Goal: Task Accomplishment & Management: Use online tool/utility

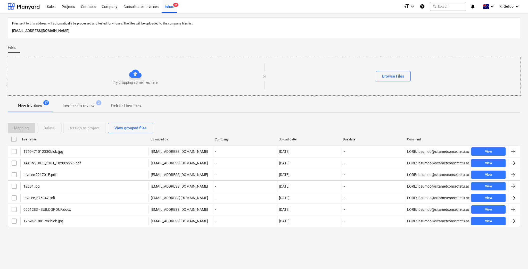
click at [318, 249] on div "Files sent to this address will automatically be processed and tested for virus…" at bounding box center [264, 141] width 528 height 256
click at [281, 250] on div "Files sent to this address will automatically be processed and tested for virus…" at bounding box center [264, 141] width 528 height 256
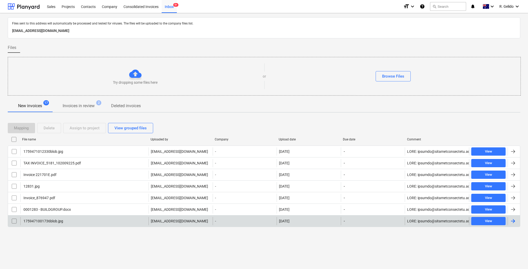
click at [83, 219] on div "1759471001736blob.jpg" at bounding box center [84, 221] width 128 height 8
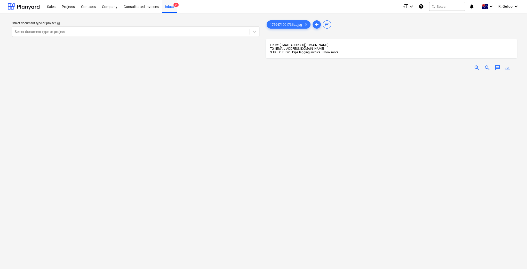
click at [325, 51] on span "Show more" at bounding box center [330, 53] width 16 height 4
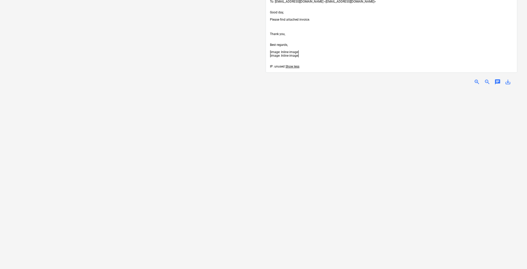
scroll to position [69, 0]
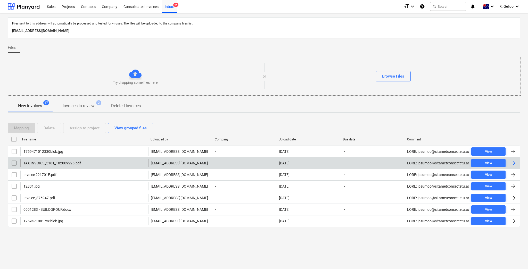
click at [75, 159] on div "TAX INVOICE_5181_102009225.pdf" at bounding box center [84, 163] width 128 height 8
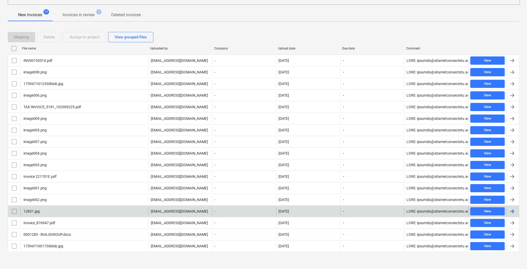
scroll to position [57, 0]
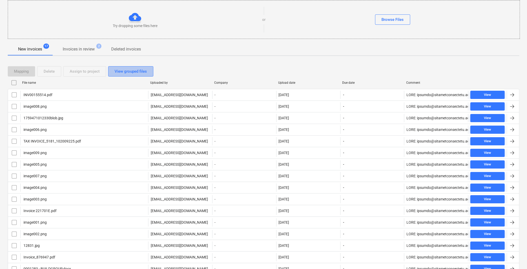
click at [128, 69] on div "View grouped files" at bounding box center [130, 71] width 32 height 7
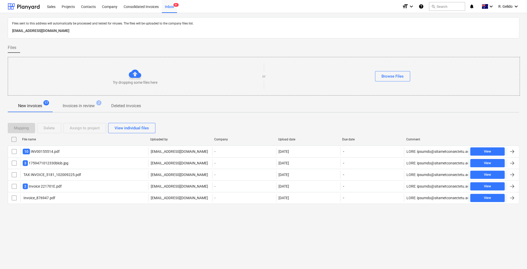
scroll to position [0, 0]
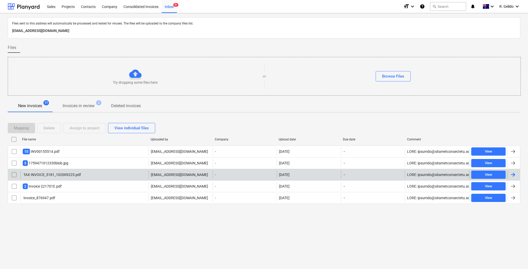
click at [81, 173] on div "TAX INVOICE_5181_102009225.pdf" at bounding box center [84, 175] width 128 height 8
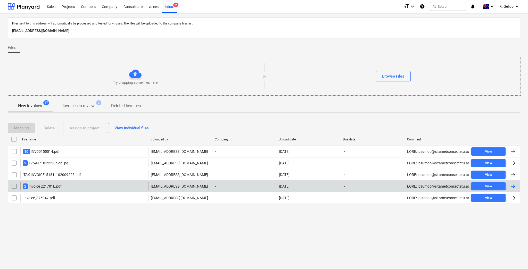
click at [74, 184] on div "2 Invoice 221701E.pdf" at bounding box center [84, 186] width 128 height 8
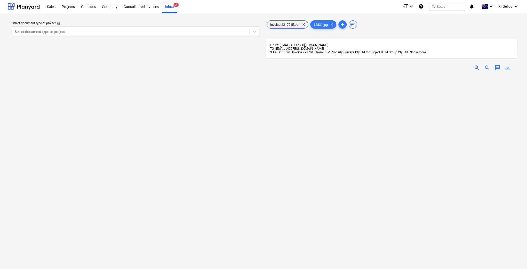
click at [414, 52] on span "Show more" at bounding box center [418, 53] width 16 height 4
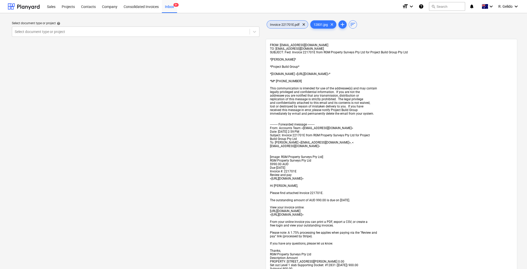
click at [285, 24] on span "Invoice 221701E.pdf" at bounding box center [285, 25] width 36 height 4
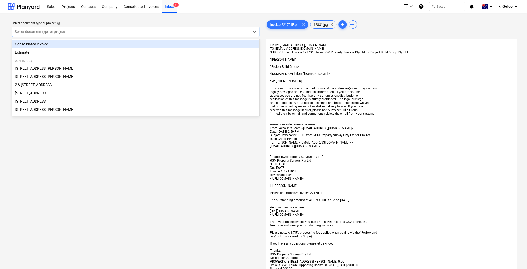
click at [105, 30] on div at bounding box center [131, 31] width 232 height 5
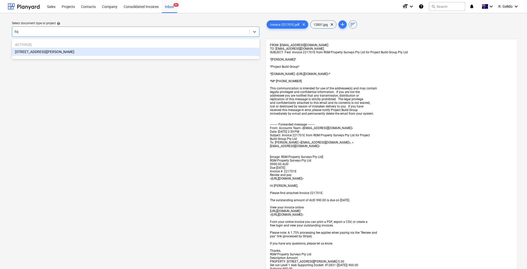
type input "high"
click at [108, 50] on div "[STREET_ADDRESS][PERSON_NAME]" at bounding box center [135, 52] width 247 height 8
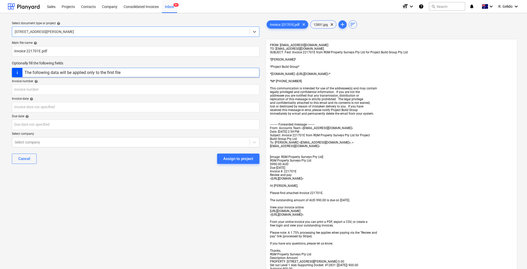
click at [101, 71] on div "The following data will be applied only to the first file" at bounding box center [72, 72] width 96 height 5
click at [323, 26] on span "12831.jpg" at bounding box center [320, 25] width 20 height 4
click at [274, 23] on span "Invoice 221701E.pdf" at bounding box center [285, 25] width 36 height 4
click at [203, 77] on div "Main file name help Invoice 221701E.pdf Optionally fill the following fields Th…" at bounding box center [135, 104] width 251 height 131
click at [68, 89] on input "text" at bounding box center [135, 90] width 247 height 10
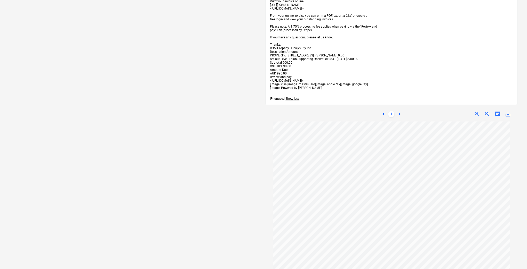
click at [398, 117] on link ">" at bounding box center [399, 114] width 6 height 6
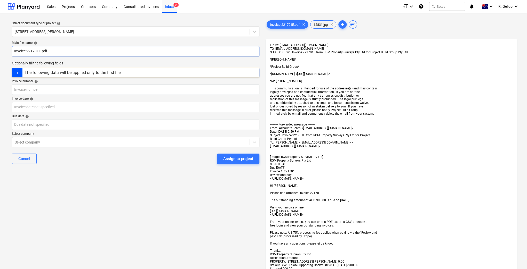
click at [35, 52] on input "Invoice 221701E.pdf" at bounding box center [135, 51] width 247 height 10
click at [13, 49] on input "Invoice 221701E.pdf" at bounding box center [135, 51] width 247 height 10
type input "RGM Property Invoice 221701E.pdf"
click at [29, 91] on input "text" at bounding box center [135, 90] width 247 height 10
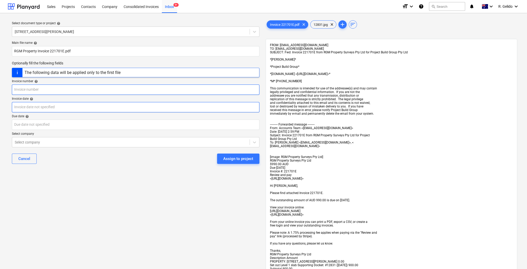
paste input "221701E"
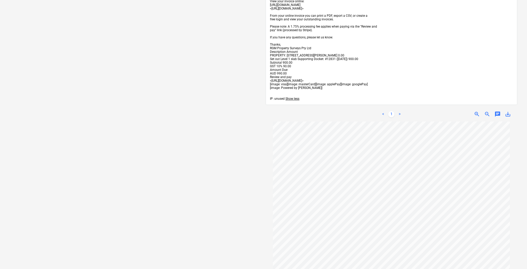
scroll to position [34, 0]
type input "221701E"
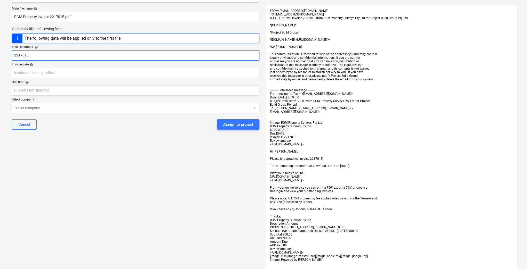
scroll to position [0, 0]
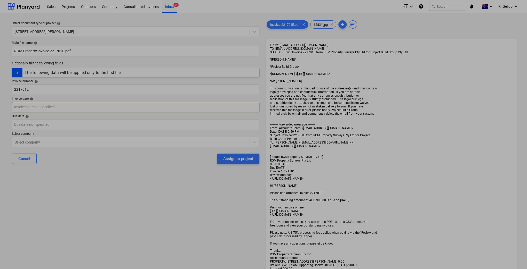
click at [24, 105] on body "Sales Projects Contacts Company Consolidated Invoices Inbox 9+ format_size keyb…" at bounding box center [263, 134] width 527 height 269
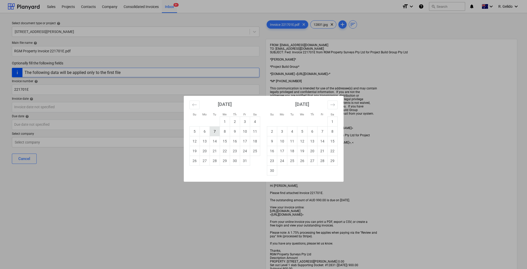
click at [215, 135] on td "7" at bounding box center [214, 132] width 10 height 10
type input "[DATE]"
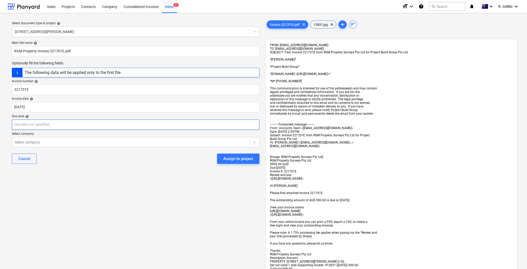
click at [55, 123] on body "Sales Projects Contacts Company Consolidated Invoices Inbox 9+ format_size keyb…" at bounding box center [263, 134] width 527 height 269
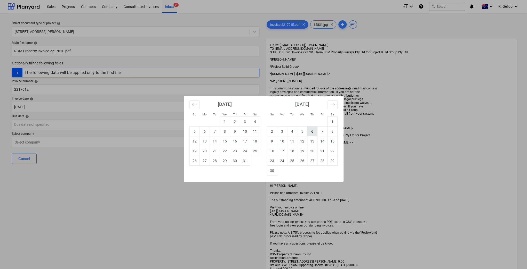
click at [311, 133] on td "6" at bounding box center [312, 132] width 10 height 10
type input "[DATE]"
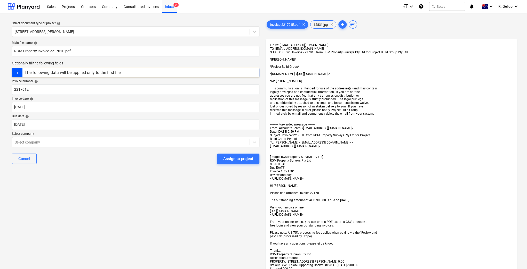
click at [86, 153] on div "Cancel Assign to project" at bounding box center [135, 159] width 247 height 19
click at [255, 159] on button "Assign to project" at bounding box center [238, 159] width 42 height 10
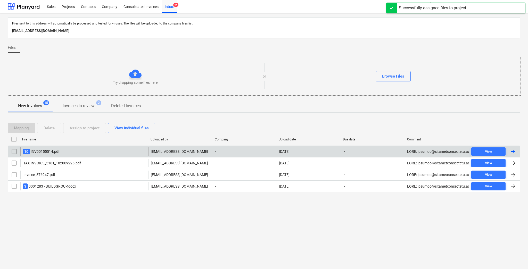
click at [72, 151] on div "10 INV00155514.pdf" at bounding box center [84, 151] width 128 height 8
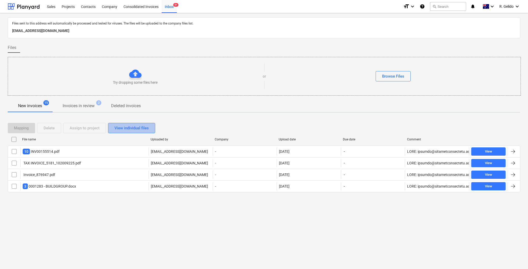
click at [134, 127] on div "View individual files" at bounding box center [131, 128] width 34 height 7
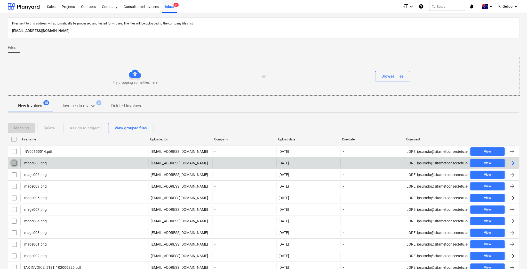
click at [11, 160] on input "checkbox" at bounding box center [14, 163] width 8 height 8
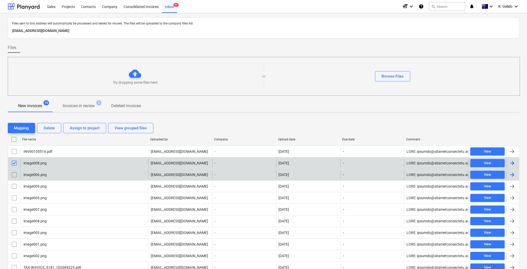
click at [13, 174] on input "checkbox" at bounding box center [14, 175] width 8 height 8
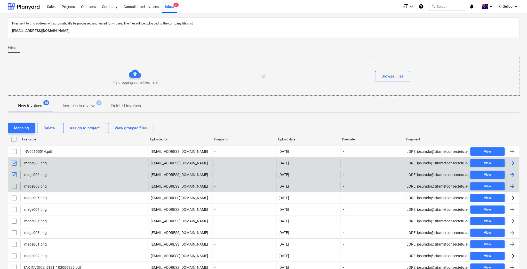
click at [15, 187] on input "checkbox" at bounding box center [14, 186] width 8 height 8
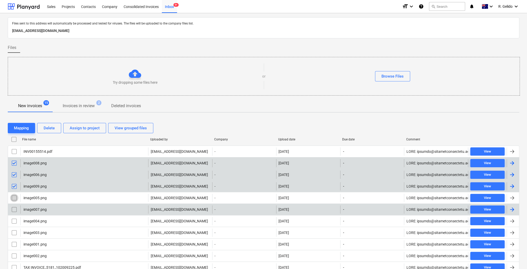
drag, startPoint x: 16, startPoint y: 196, endPoint x: 16, endPoint y: 204, distance: 8.3
click at [16, 196] on input "checkbox" at bounding box center [14, 198] width 8 height 8
click at [16, 208] on input "checkbox" at bounding box center [14, 210] width 8 height 8
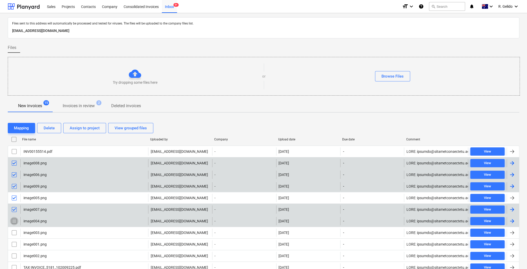
click at [13, 220] on input "checkbox" at bounding box center [14, 221] width 8 height 8
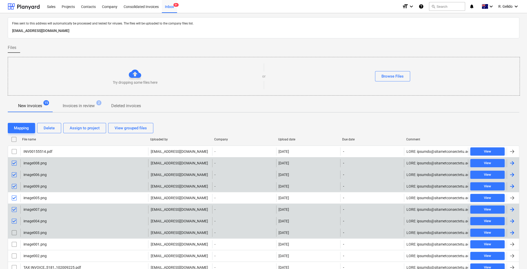
click at [14, 230] on input "checkbox" at bounding box center [14, 233] width 8 height 8
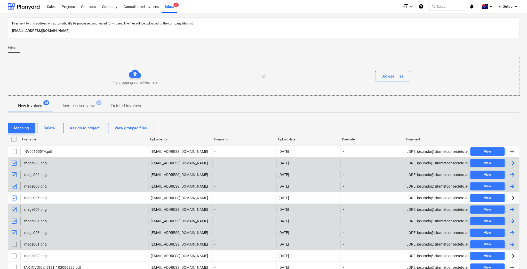
drag, startPoint x: 16, startPoint y: 242, endPoint x: 14, endPoint y: 248, distance: 6.4
click at [16, 242] on input "checkbox" at bounding box center [14, 244] width 8 height 8
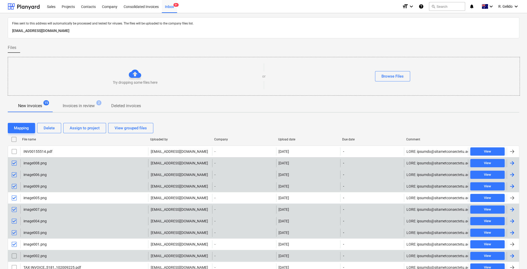
click at [14, 257] on input "checkbox" at bounding box center [14, 256] width 8 height 8
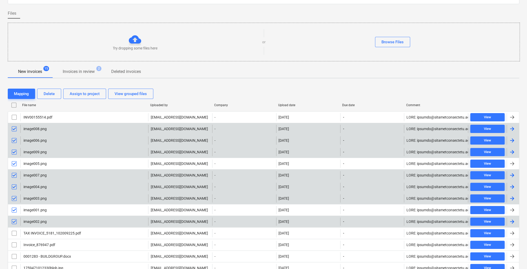
scroll to position [68, 0]
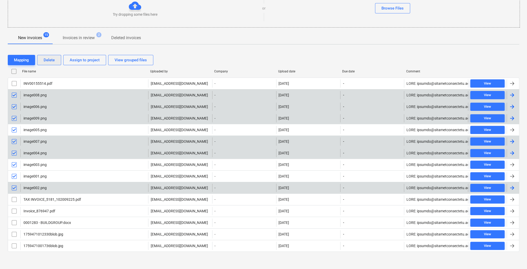
click at [49, 58] on div "Delete" at bounding box center [49, 60] width 11 height 7
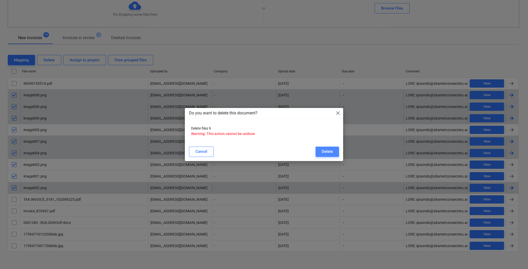
click at [328, 152] on div "Delete" at bounding box center [327, 151] width 11 height 7
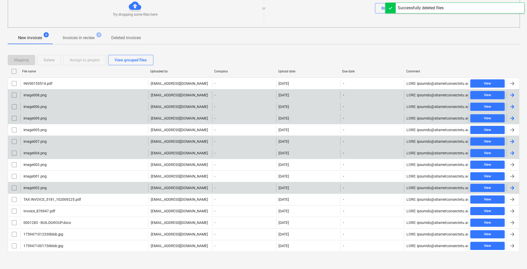
scroll to position [0, 0]
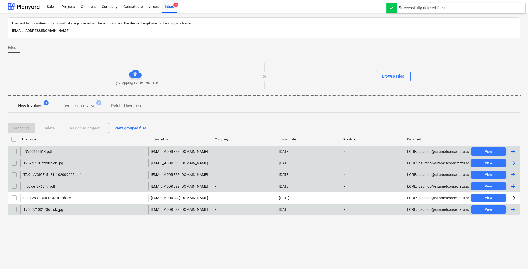
click at [62, 150] on div "INV00155514.pdf" at bounding box center [84, 151] width 128 height 8
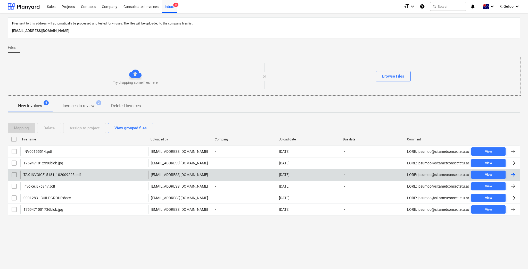
click at [80, 173] on div "TAX INVOICE_5181_102009225.pdf" at bounding box center [52, 175] width 58 height 4
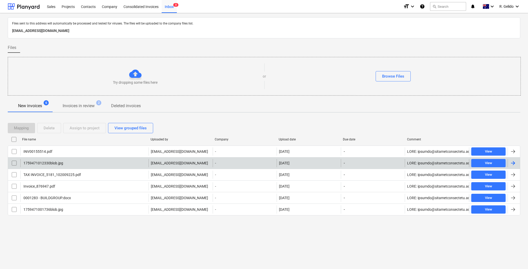
click at [59, 161] on div "1759471012330blob.jpg" at bounding box center [43, 163] width 40 height 4
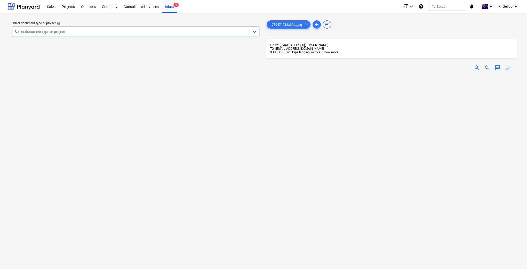
click at [330, 52] on span "Show more" at bounding box center [330, 53] width 16 height 4
